Goal: Communication & Community: Answer question/provide support

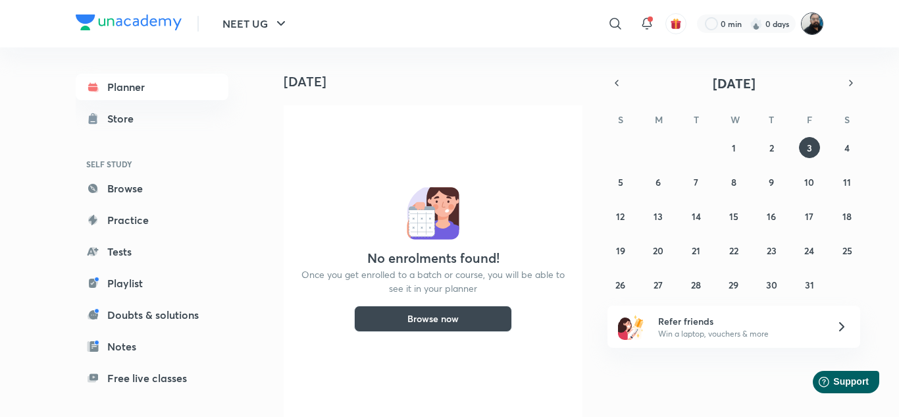
click at [810, 26] on img at bounding box center [812, 24] width 22 height 22
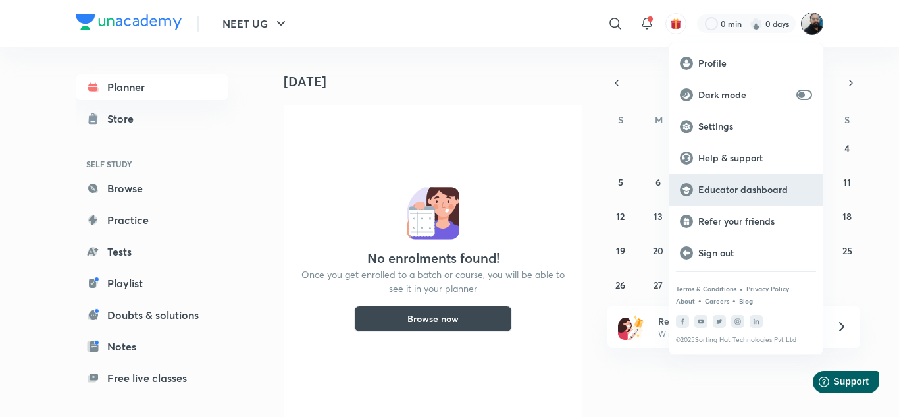
click at [747, 189] on p "Educator dashboard" at bounding box center [756, 190] width 114 height 12
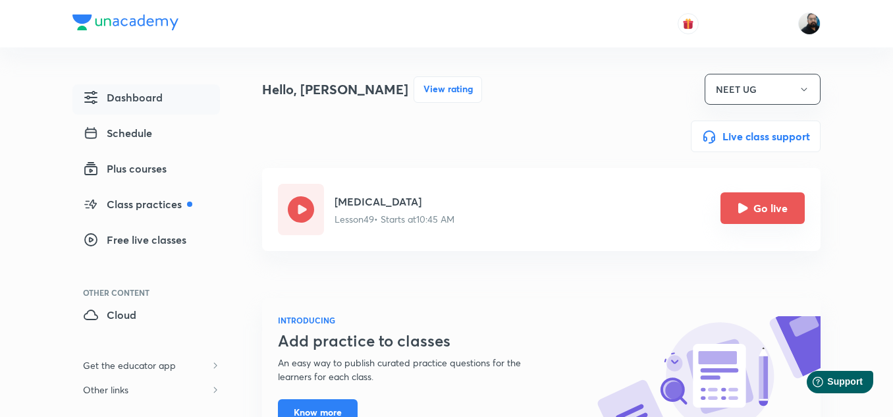
click at [743, 211] on icon "Go live" at bounding box center [743, 208] width 10 height 10
